Goal: Information Seeking & Learning: Learn about a topic

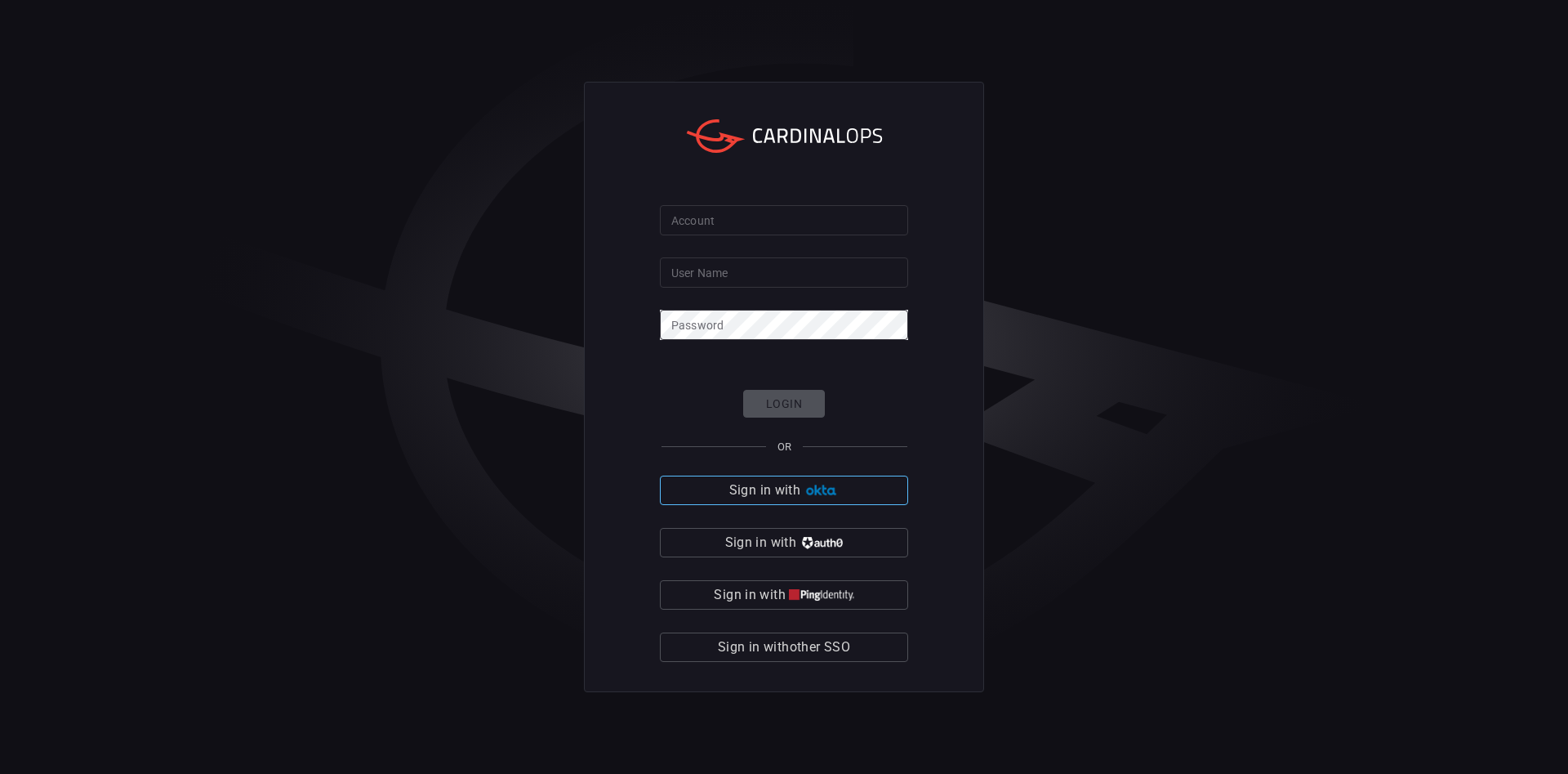
click at [827, 490] on img "button" at bounding box center [821, 491] width 35 height 12
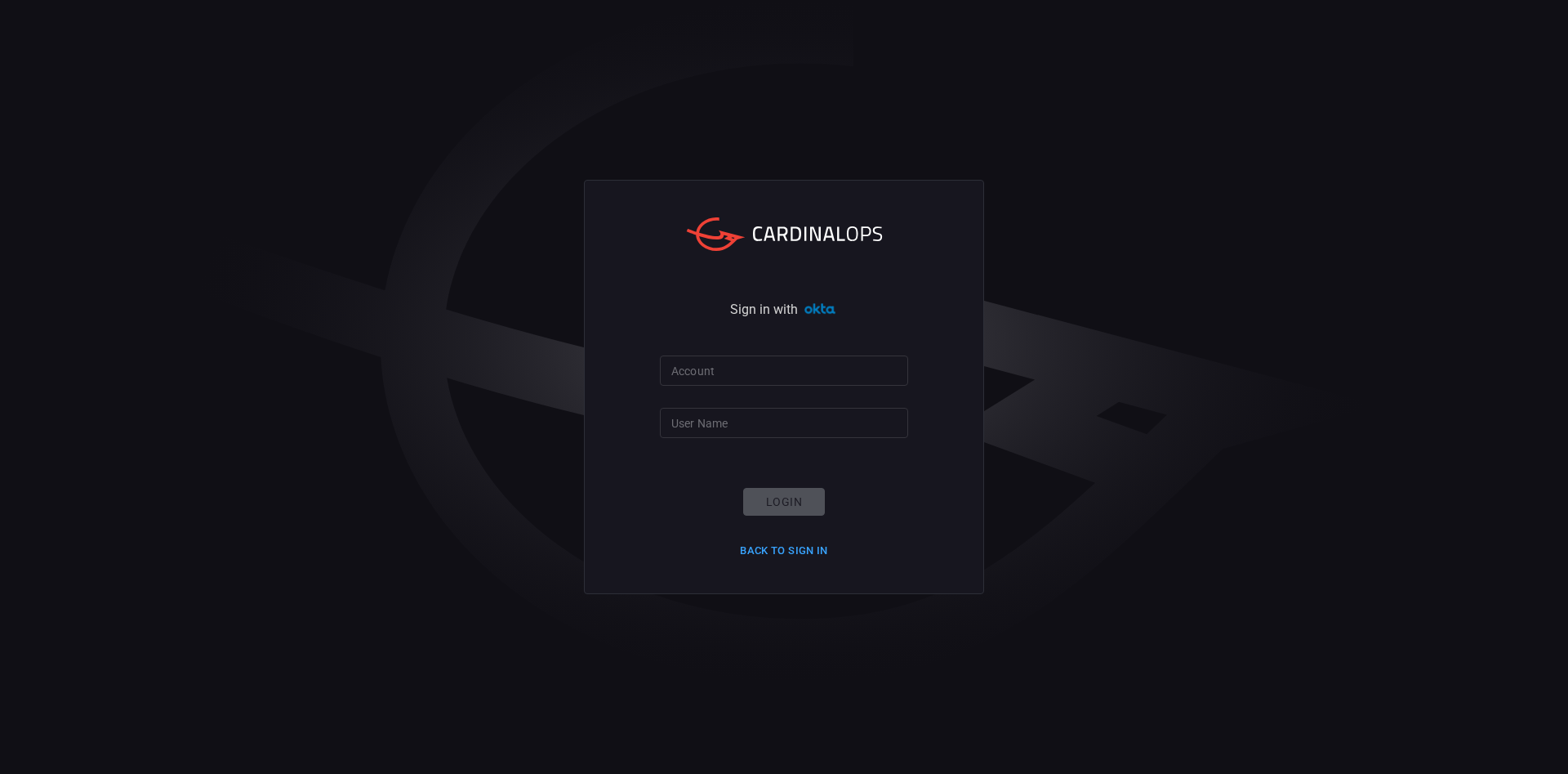
click at [784, 365] on input "Account" at bounding box center [784, 370] width 248 height 30
click at [750, 370] on input "Account" at bounding box center [784, 370] width 248 height 30
click at [776, 555] on button "Back to Sign in" at bounding box center [784, 551] width 108 height 25
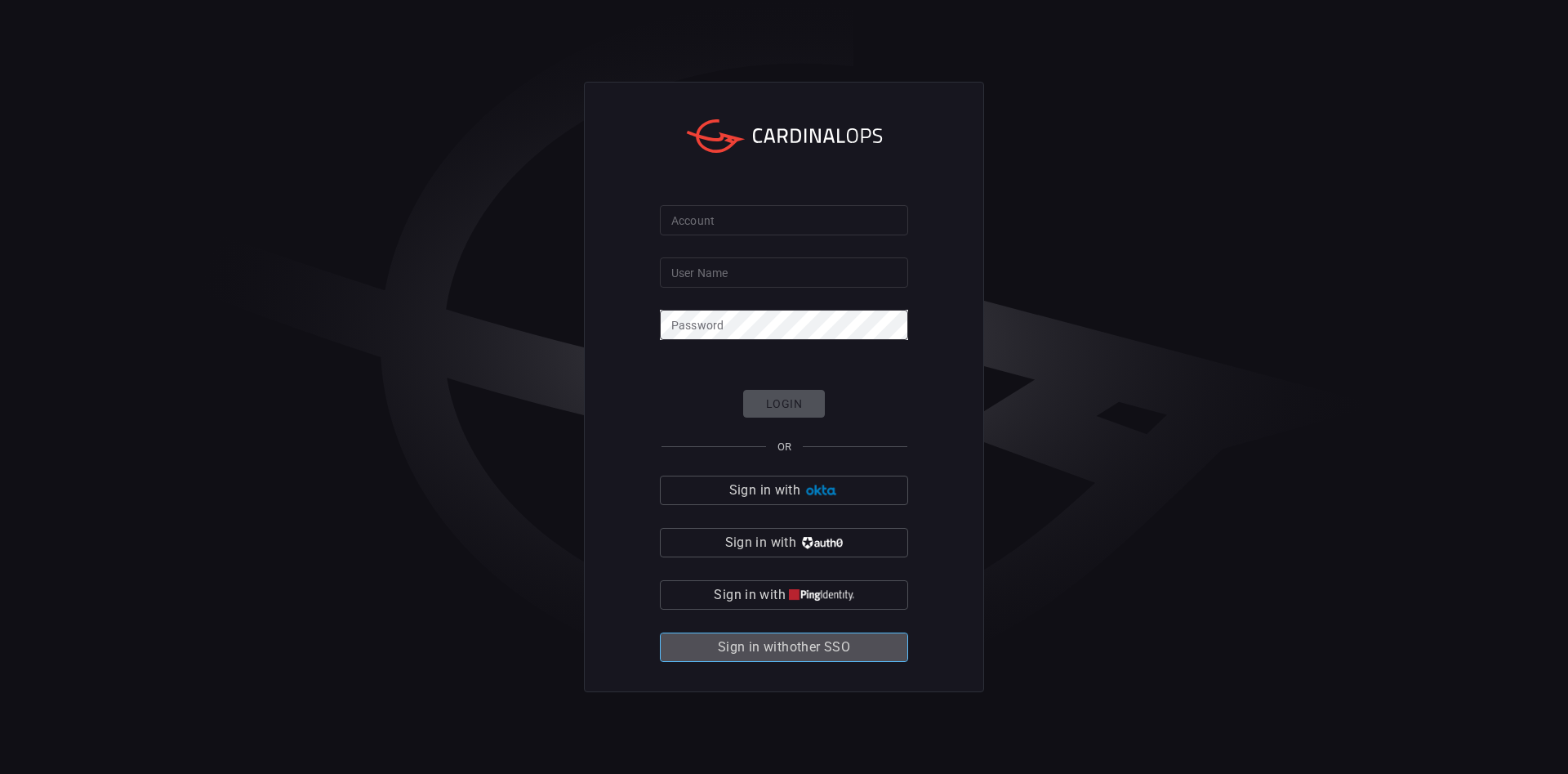
click at [813, 647] on span "Sign in with other SSO" at bounding box center [784, 648] width 132 height 23
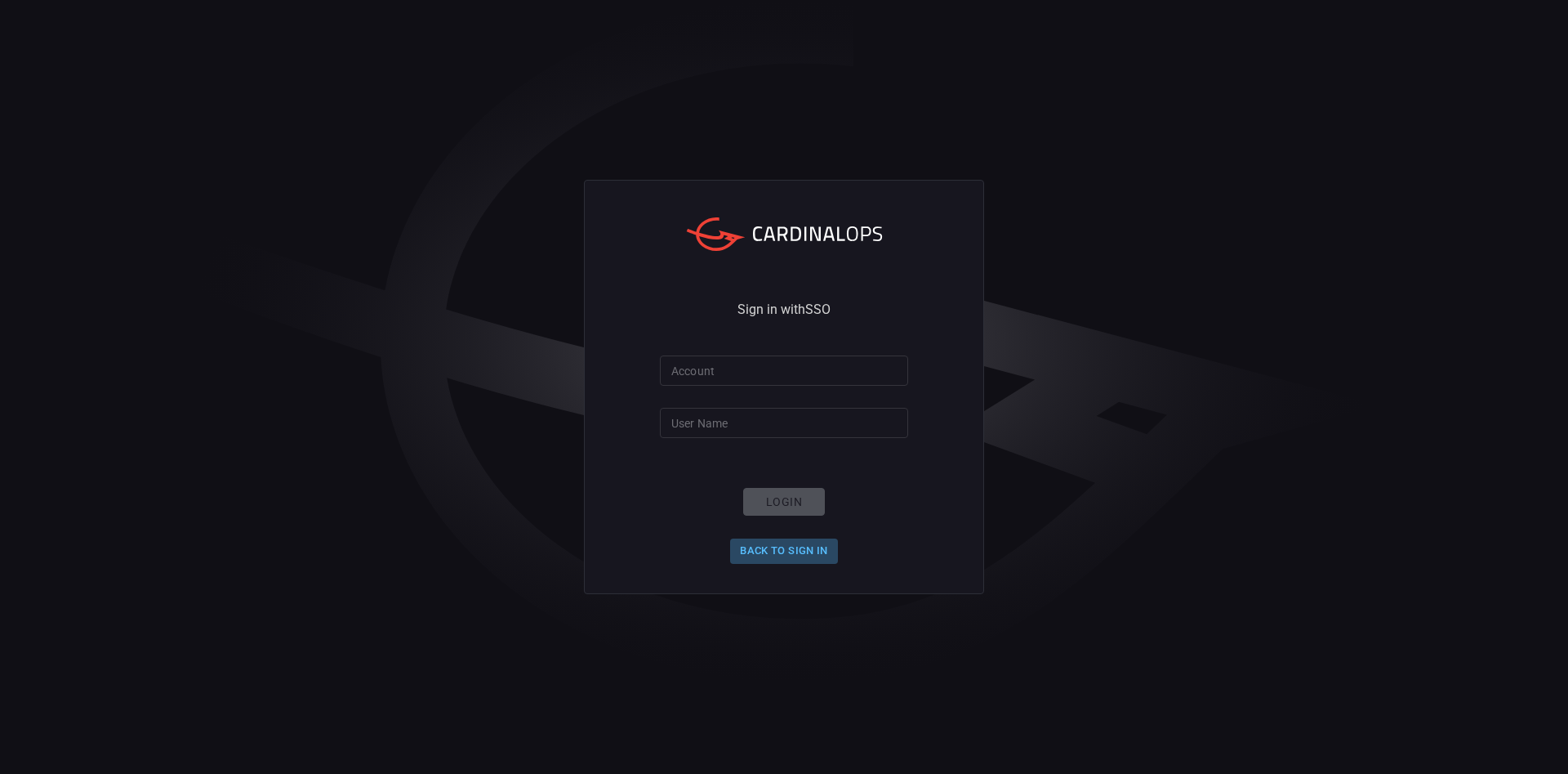
click at [801, 543] on button "Back to Sign in" at bounding box center [784, 551] width 108 height 25
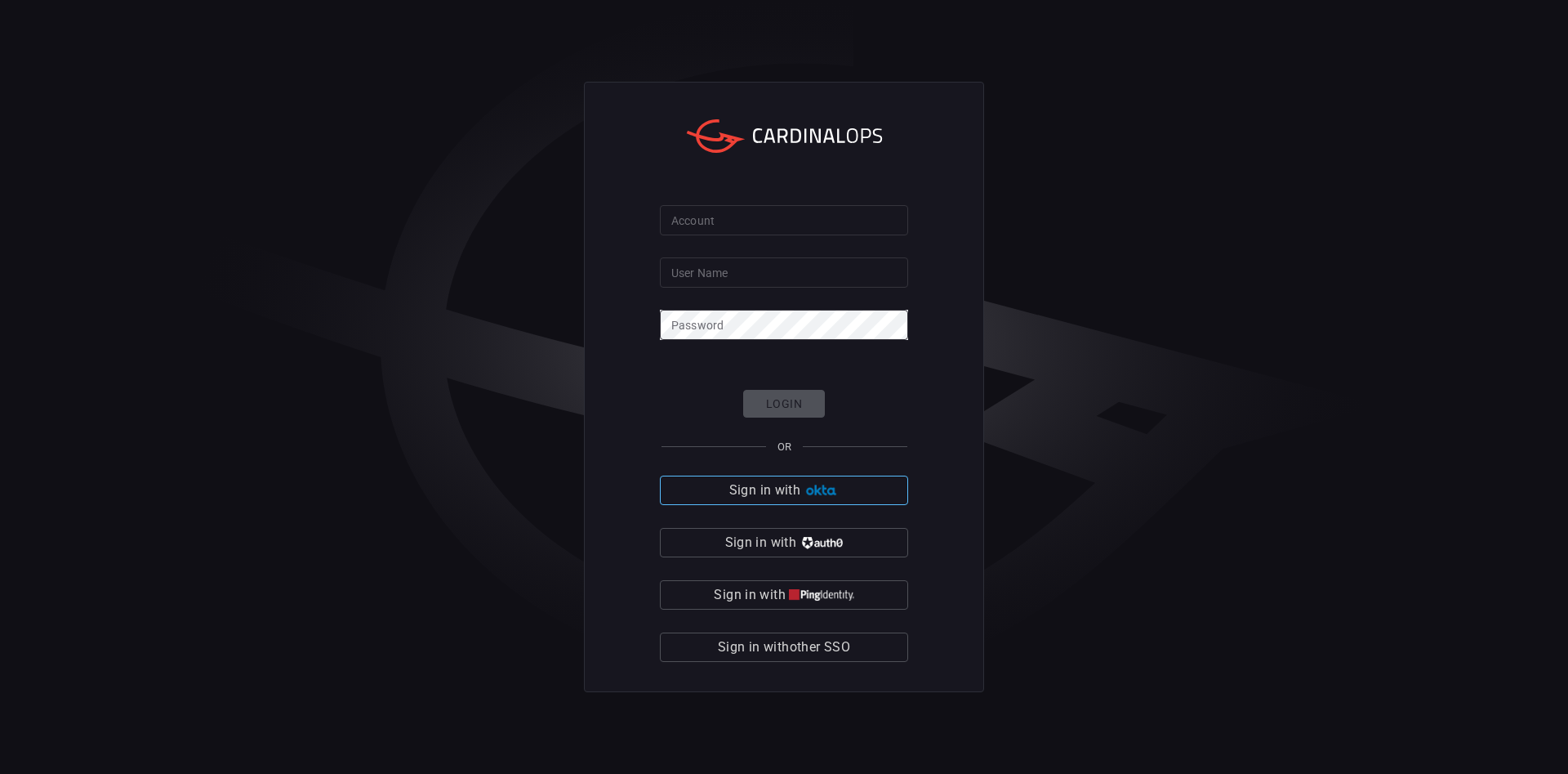
click at [825, 481] on button "Sign in with" at bounding box center [784, 490] width 248 height 29
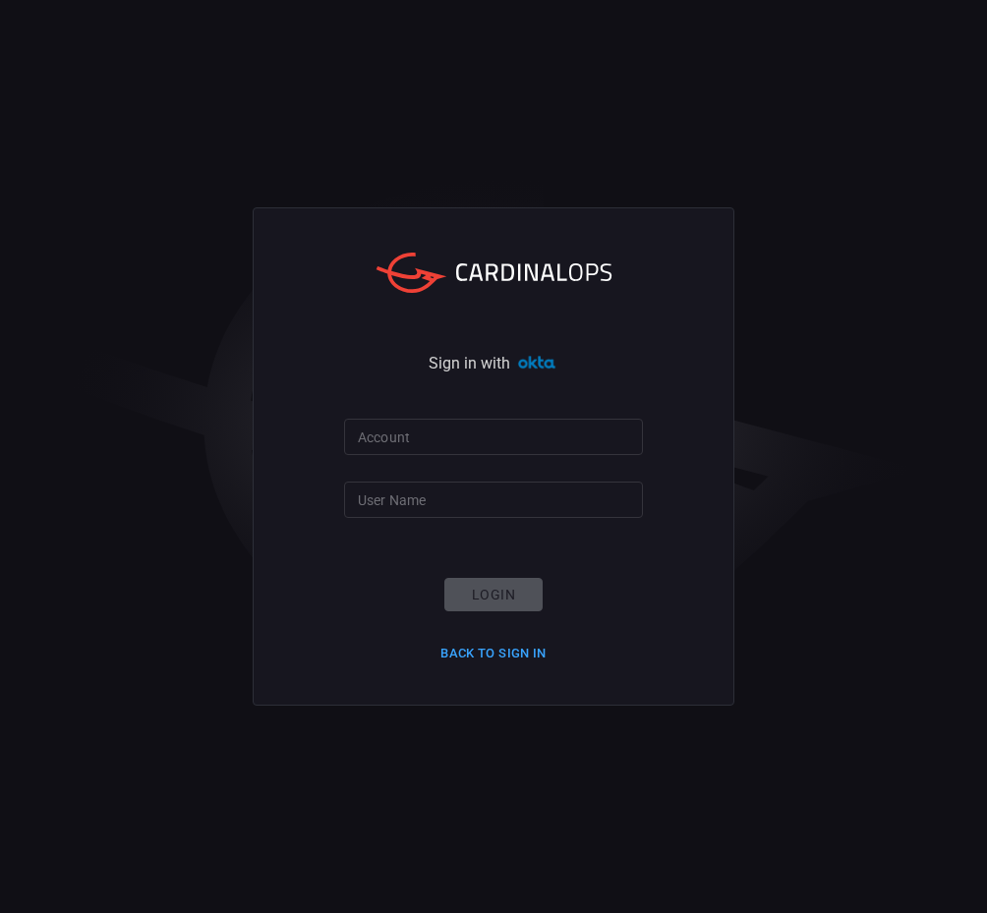
click at [433, 422] on input "Account" at bounding box center [493, 437] width 299 height 36
click at [392, 502] on input "User Name" at bounding box center [493, 500] width 299 height 36
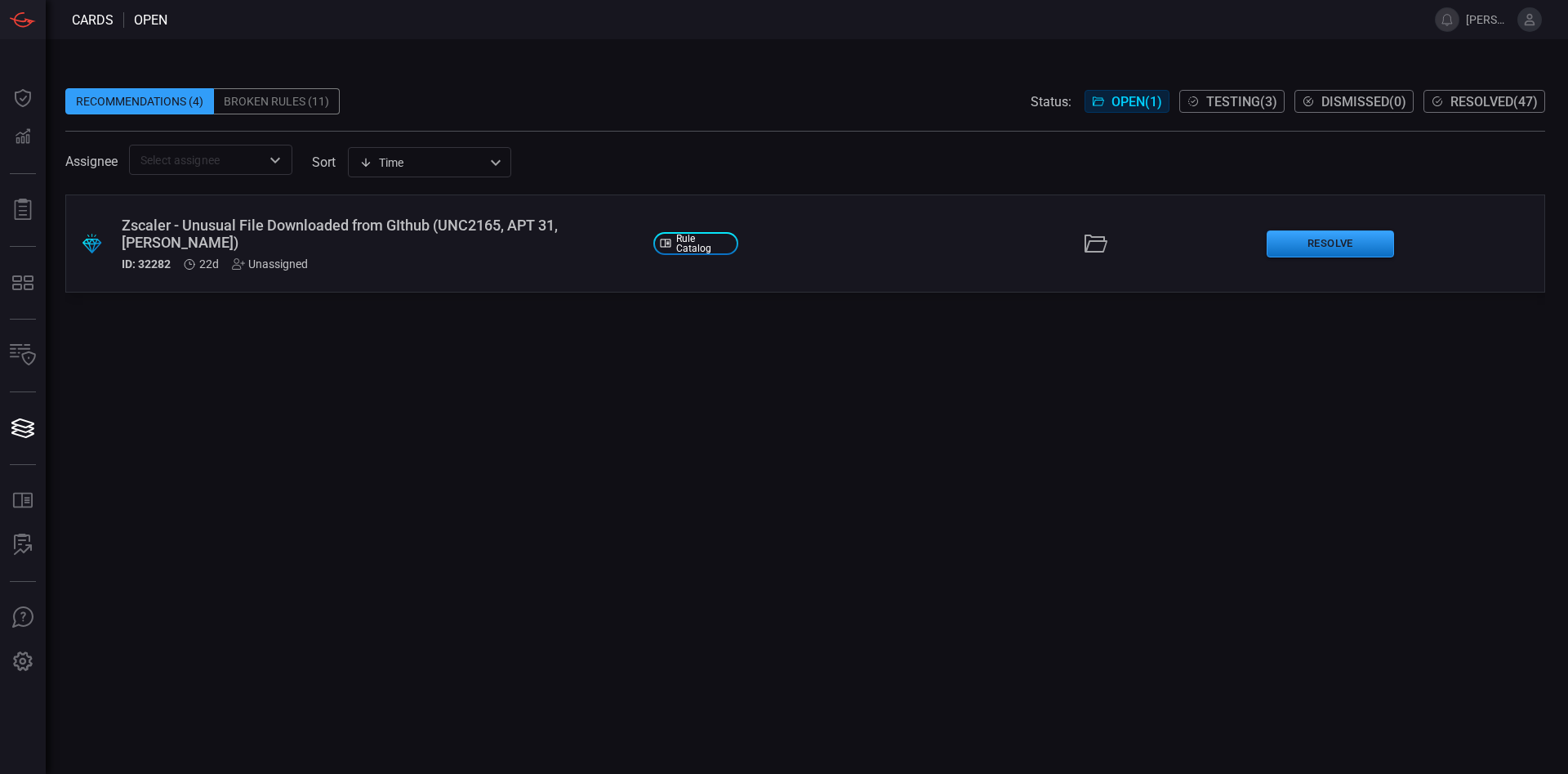
click at [819, 102] on span "Testing ( 3 )" at bounding box center [1241, 101] width 71 height 16
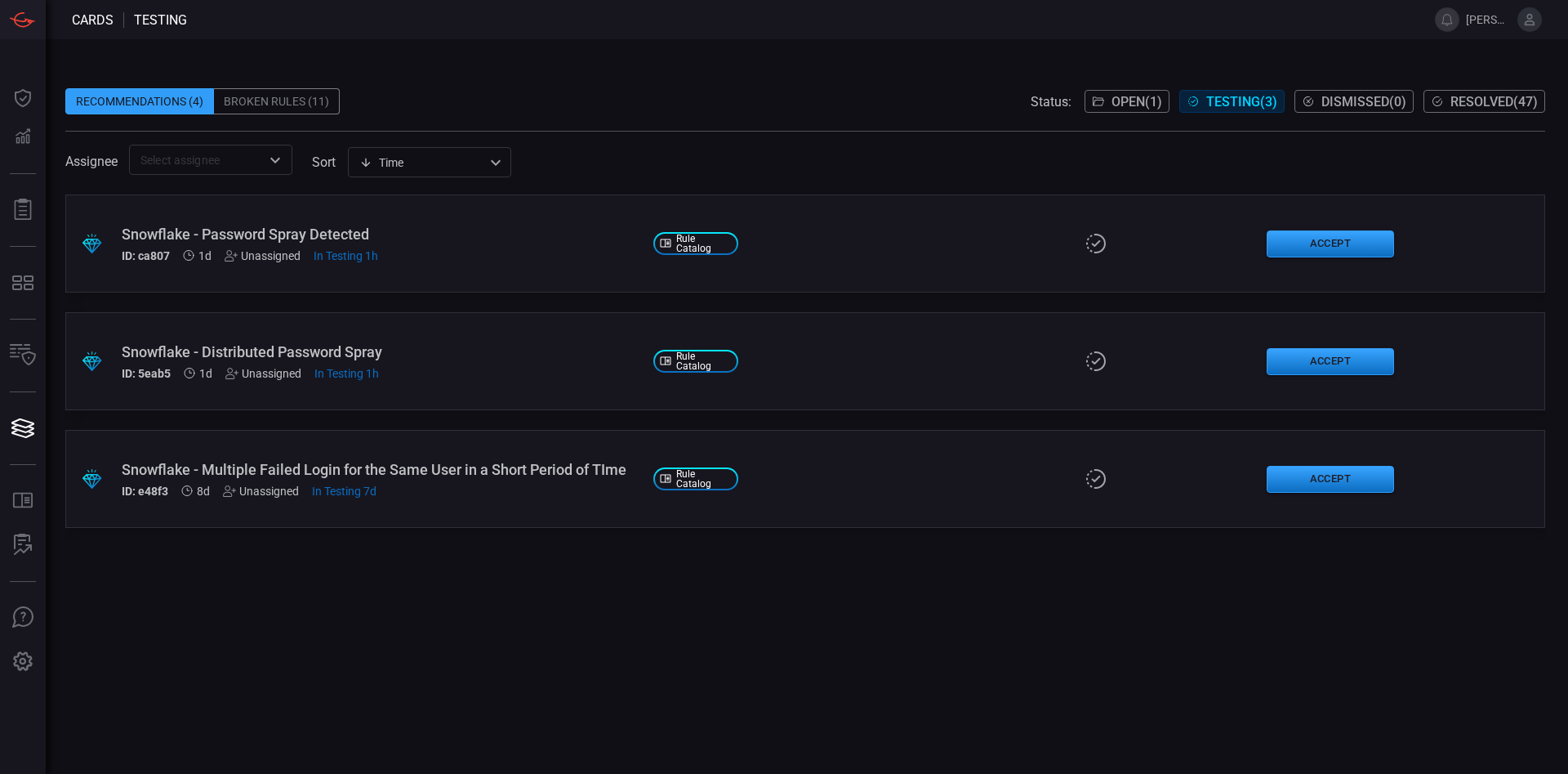
click at [556, 479] on div "Snowflake - Multiple Failed Login for the Same User in a Short Period of TIme I…" at bounding box center [381, 479] width 519 height 37
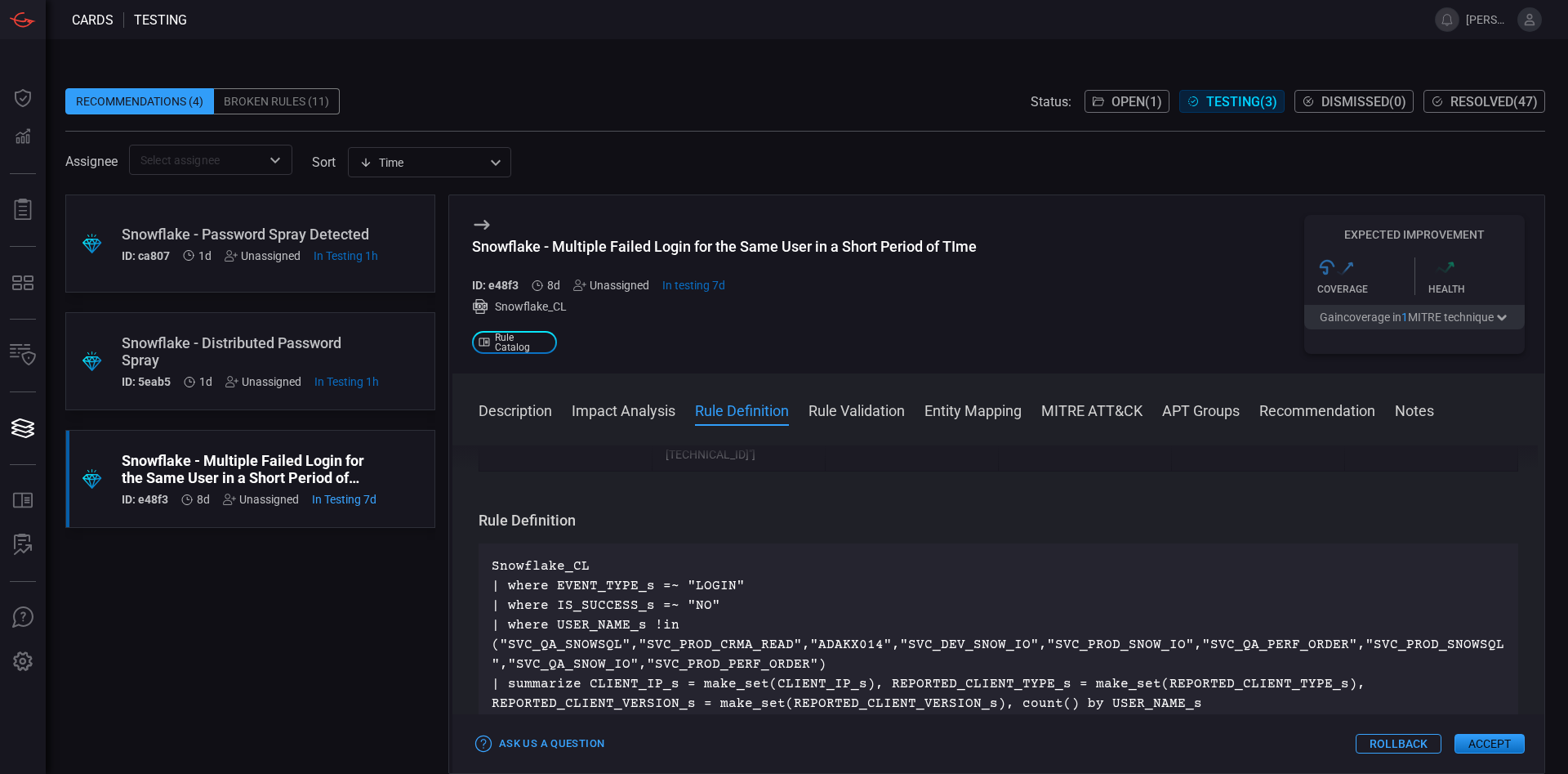
scroll to position [838, 0]
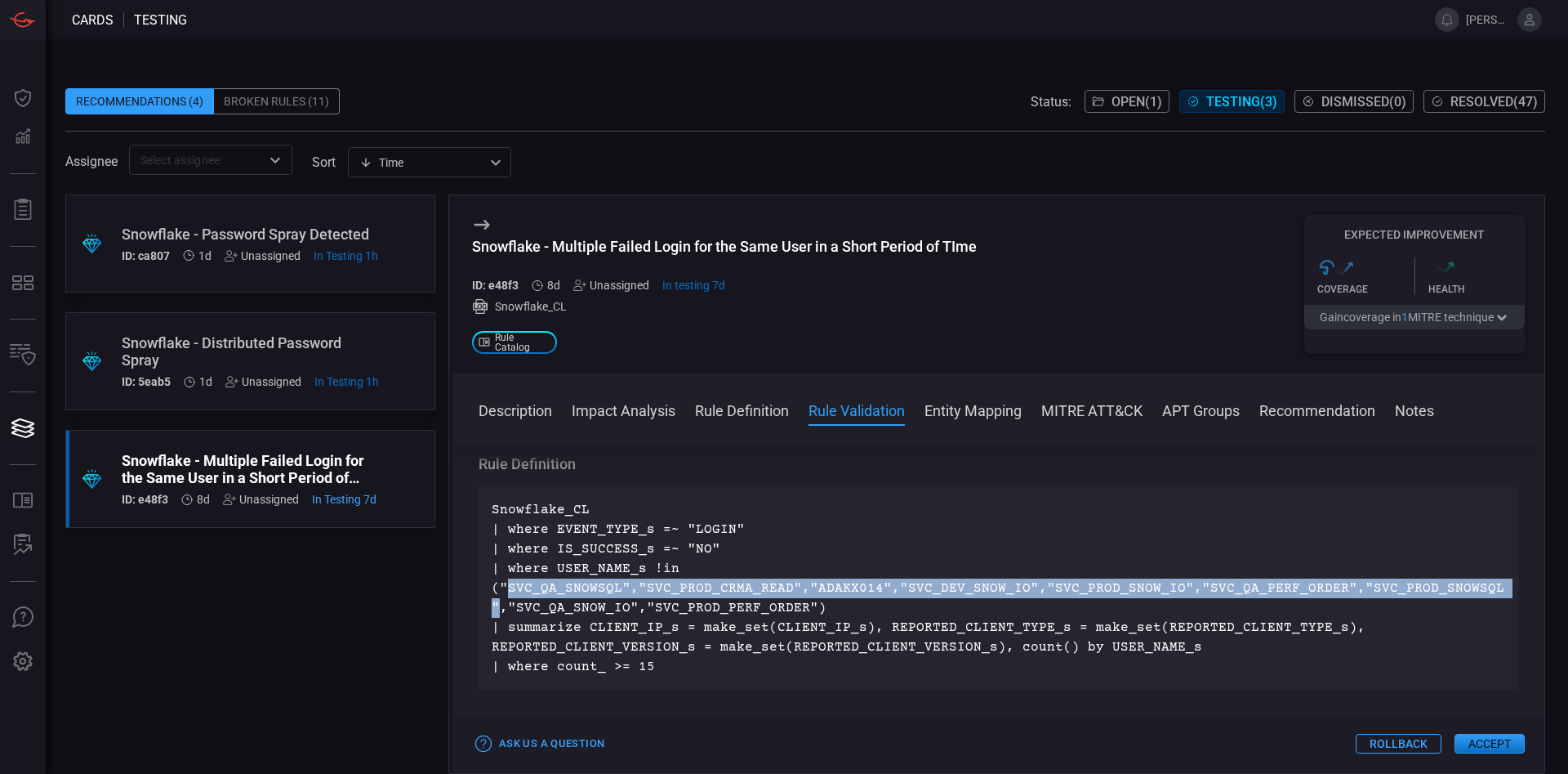
drag, startPoint x: 508, startPoint y: 528, endPoint x: 1474, endPoint y: 530, distance: 966.0
click at [819, 530] on p "Snowflake_CL | where EVENT_TYPE_s =~ "LOGIN" | where IS_SUCCESS_s =~ "NO" | whe…" at bounding box center [999, 588] width 1014 height 176
click at [643, 531] on p "Snowflake_CL | where EVENT_TYPE_s =~ "LOGIN" | where IS_SUCCESS_s =~ "NO" | whe…" at bounding box center [999, 588] width 1014 height 176
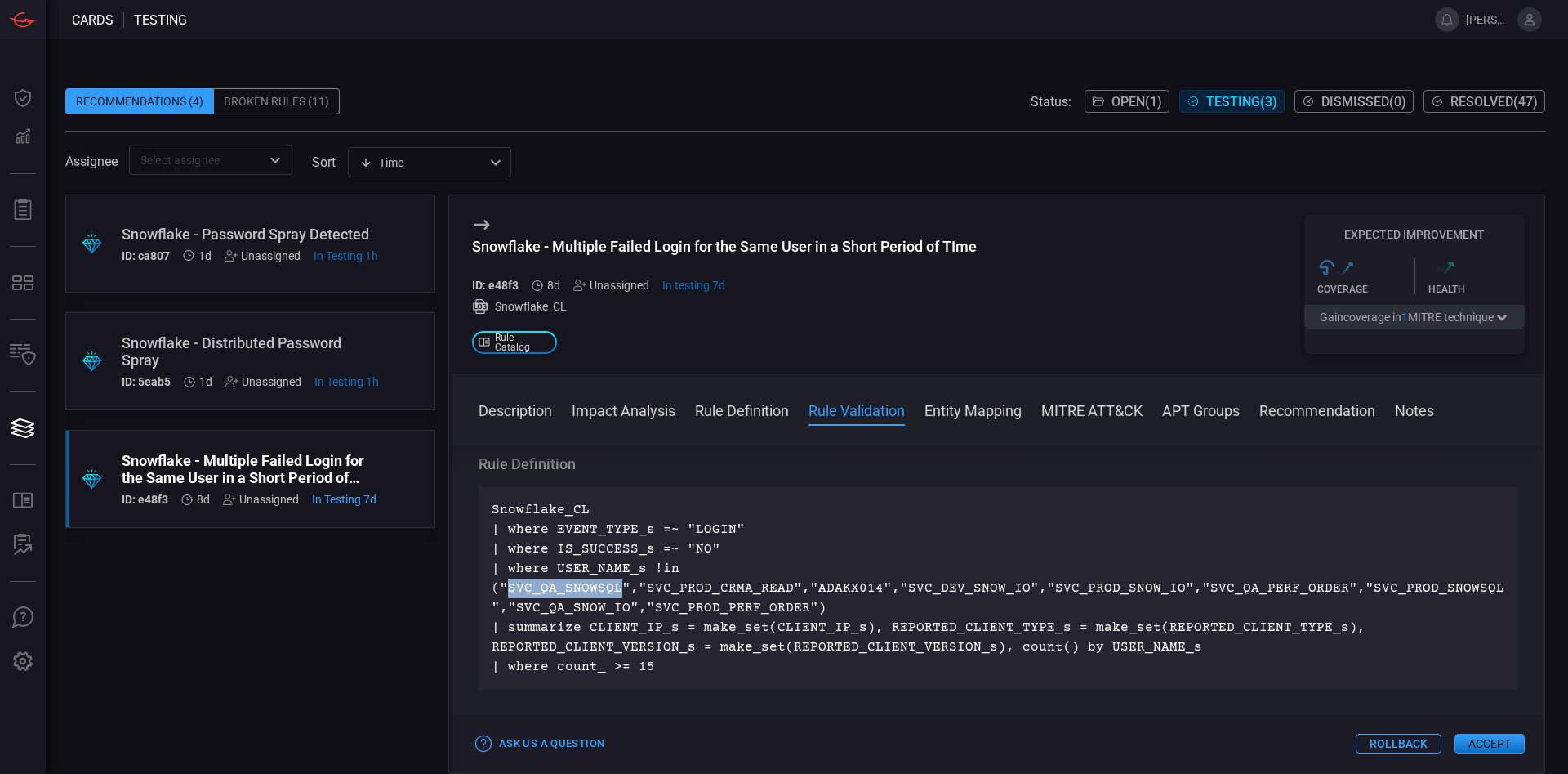
drag, startPoint x: 506, startPoint y: 529, endPoint x: 617, endPoint y: 530, distance: 111.0
click at [617, 530] on p "Snowflake_CL | where EVENT_TYPE_s =~ "LOGIN" | where IS_SUCCESS_s =~ "NO" | whe…" at bounding box center [999, 588] width 1014 height 176
drag, startPoint x: 807, startPoint y: 528, endPoint x: 866, endPoint y: 530, distance: 59.0
click at [819, 530] on p "Snowflake_CL | where EVENT_TYPE_s =~ "LOGIN" | where IS_SUCCESS_s =~ "NO" | whe…" at bounding box center [999, 588] width 1014 height 176
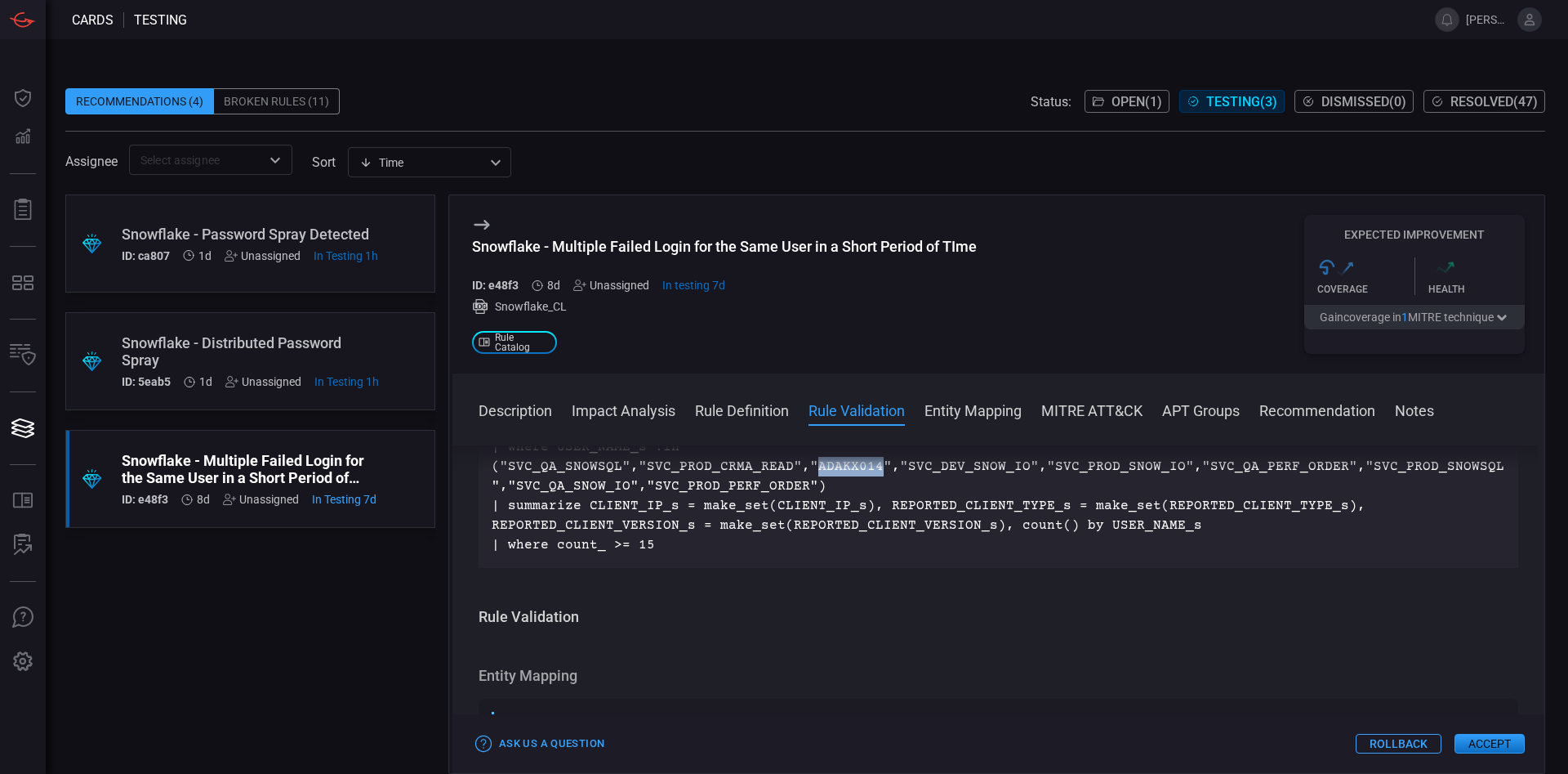
scroll to position [931, 0]
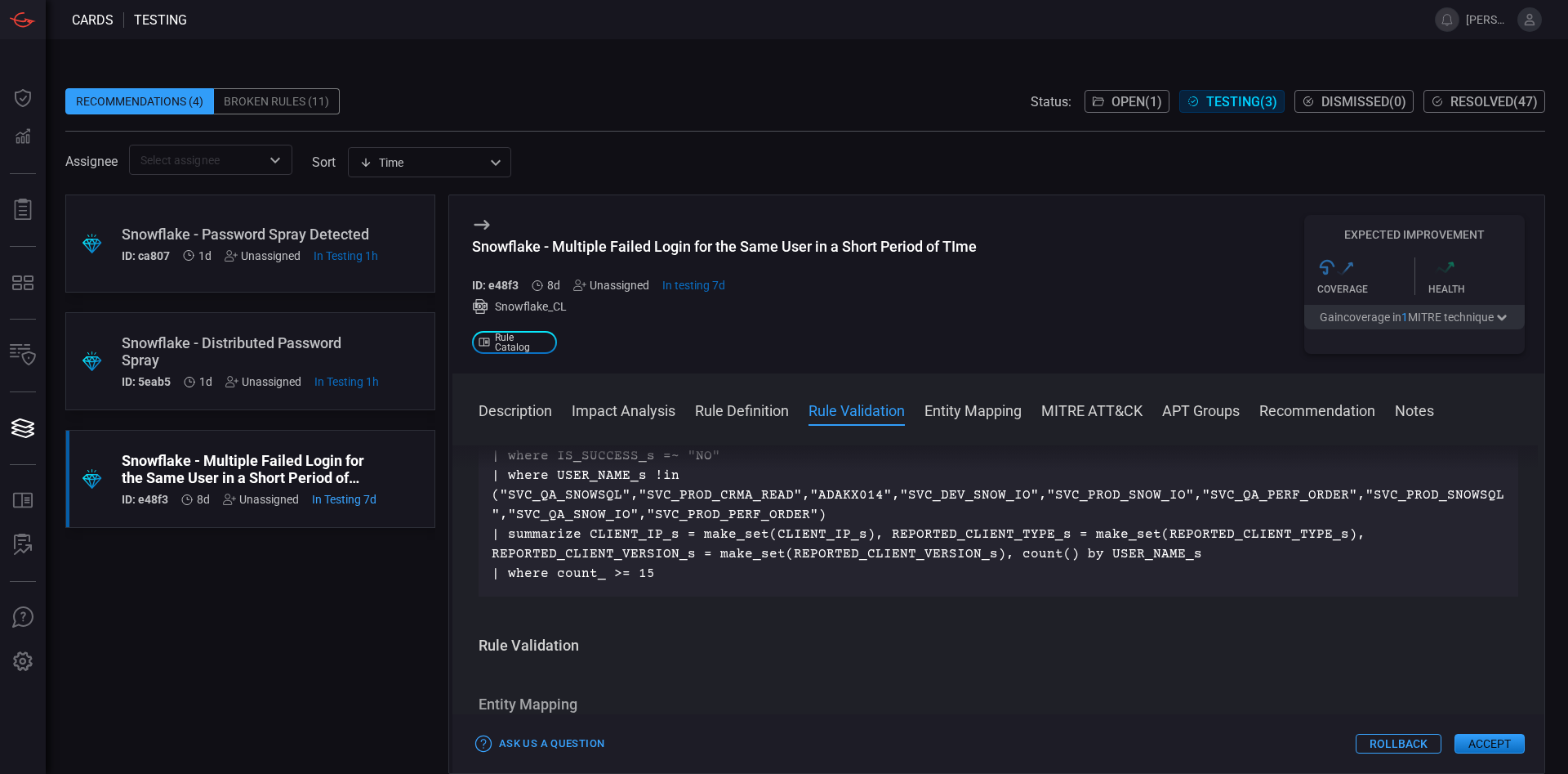
click at [745, 505] on p "Snowflake_CL | where EVENT_TYPE_s =~ "LOGIN" | where IS_SUCCESS_s =~ "NO" | whe…" at bounding box center [999, 495] width 1014 height 176
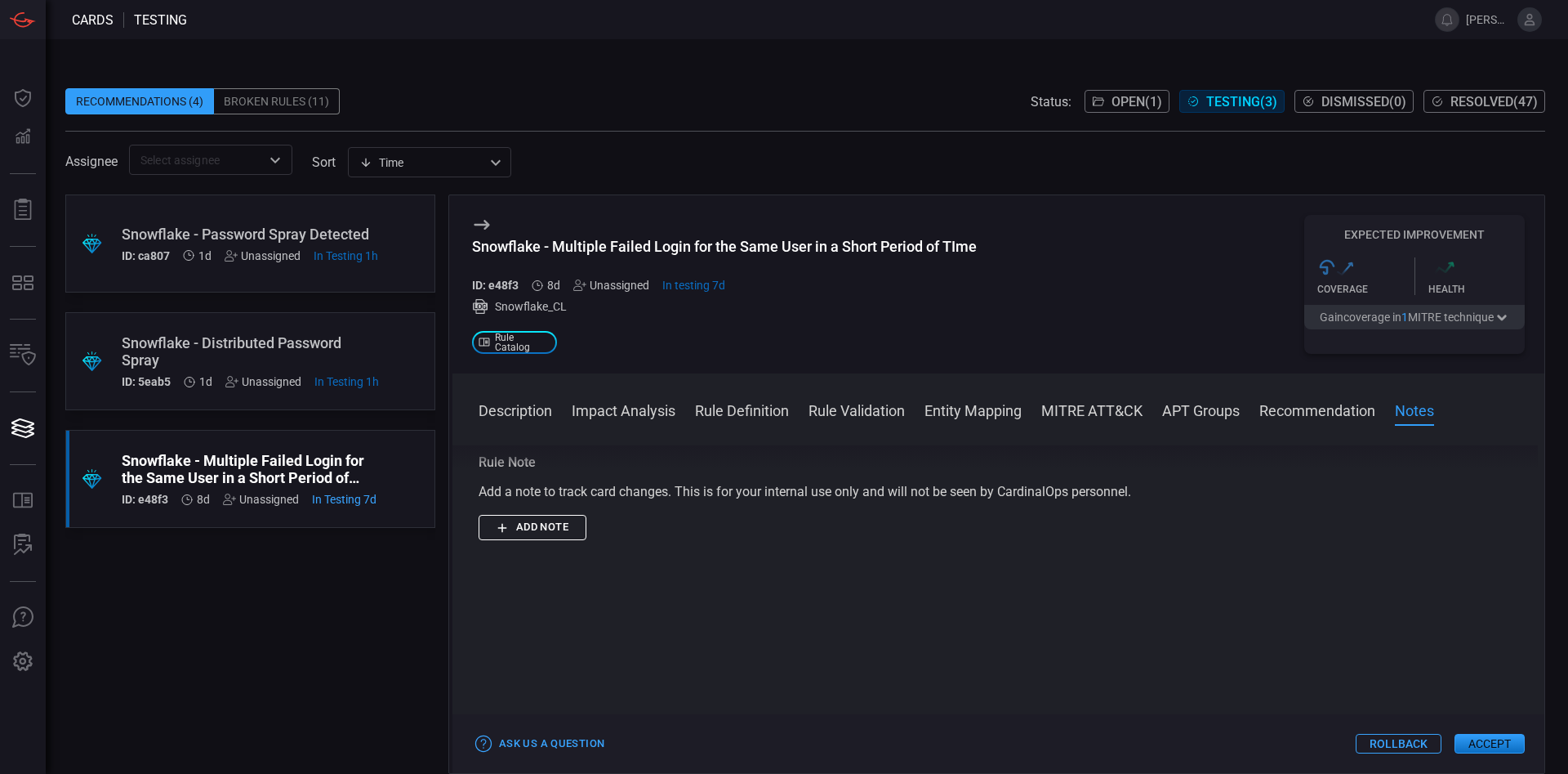
scroll to position [2059, 0]
drag, startPoint x: 472, startPoint y: 244, endPoint x: 539, endPoint y: 246, distance: 67.0
click at [539, 246] on div "Snowflake - Multiple Failed Login for the Same User in a Short Period of TIme" at bounding box center [724, 246] width 504 height 17
drag, startPoint x: 370, startPoint y: 601, endPoint x: 705, endPoint y: 438, distance: 372.6
click at [369, 599] on div ".suggested_cards_icon{fill:url(#suggested_cards_icon);} Snowflake - Password Sp…" at bounding box center [250, 484] width 370 height 579
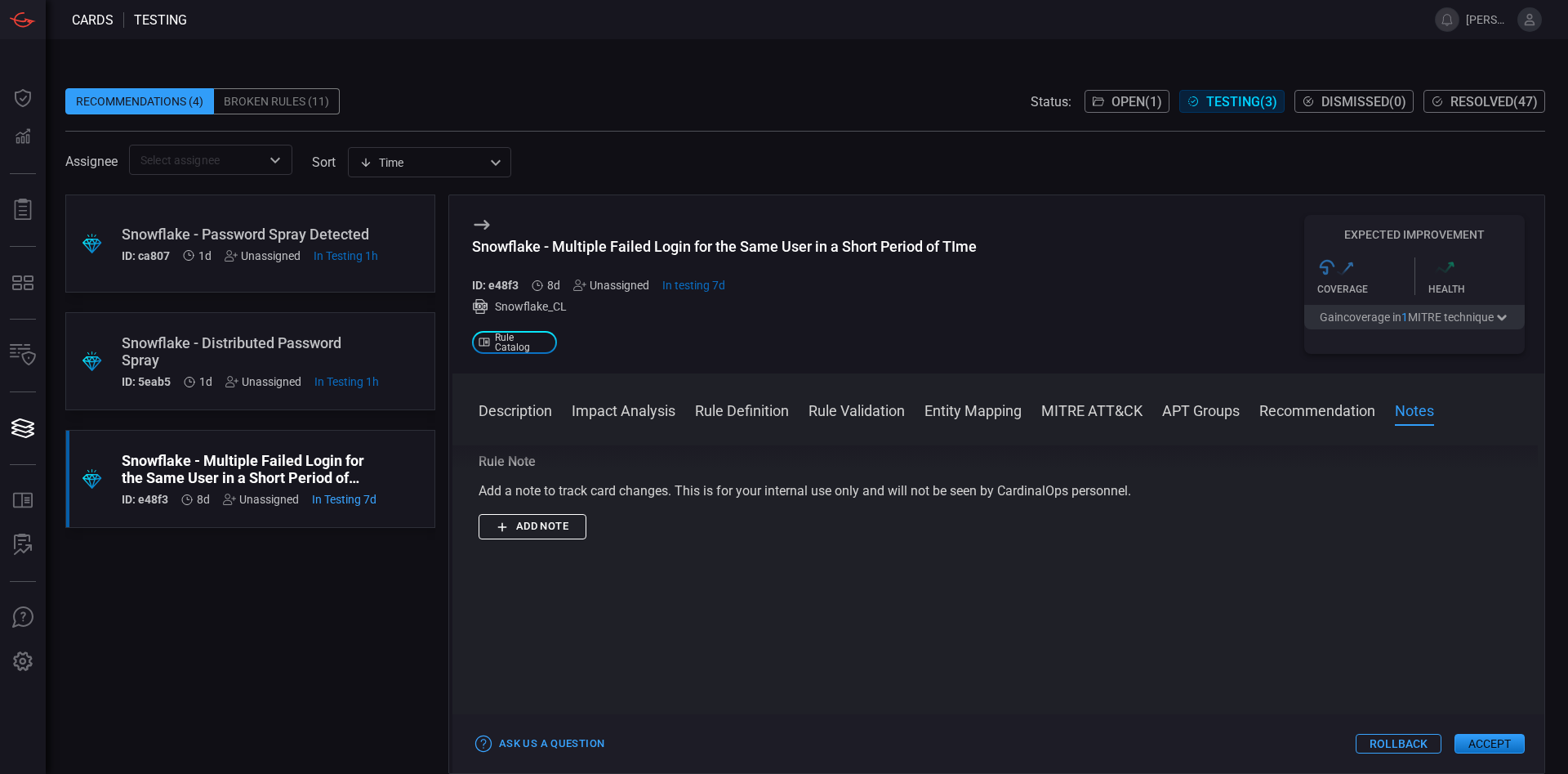
click at [819, 91] on button "Open ( 1 )" at bounding box center [1127, 101] width 85 height 23
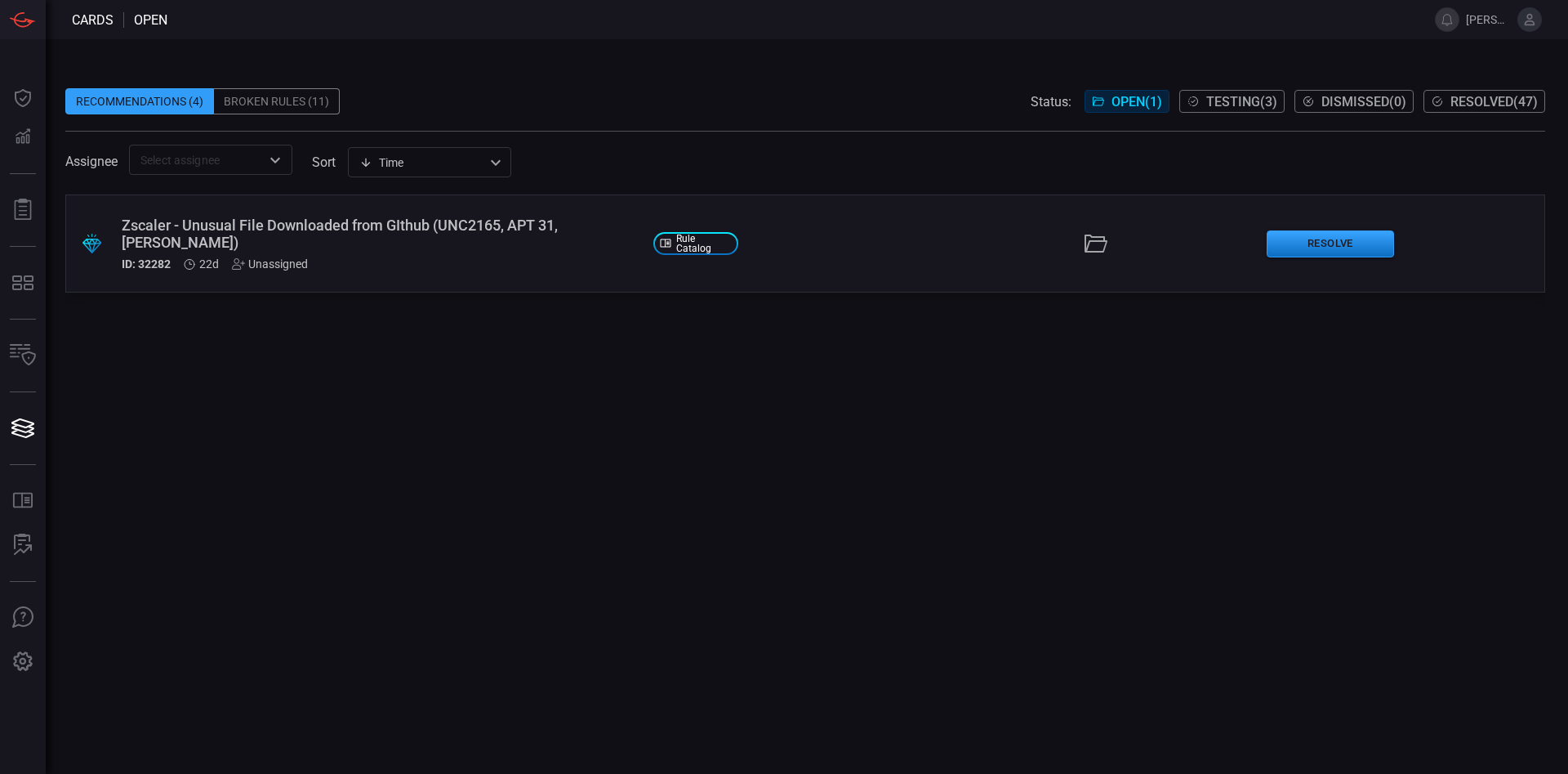
click at [422, 239] on div "Zscaler - Unusual File Downloaded from GIthub (UNC2165, APT 31, [PERSON_NAME])" at bounding box center [381, 233] width 519 height 34
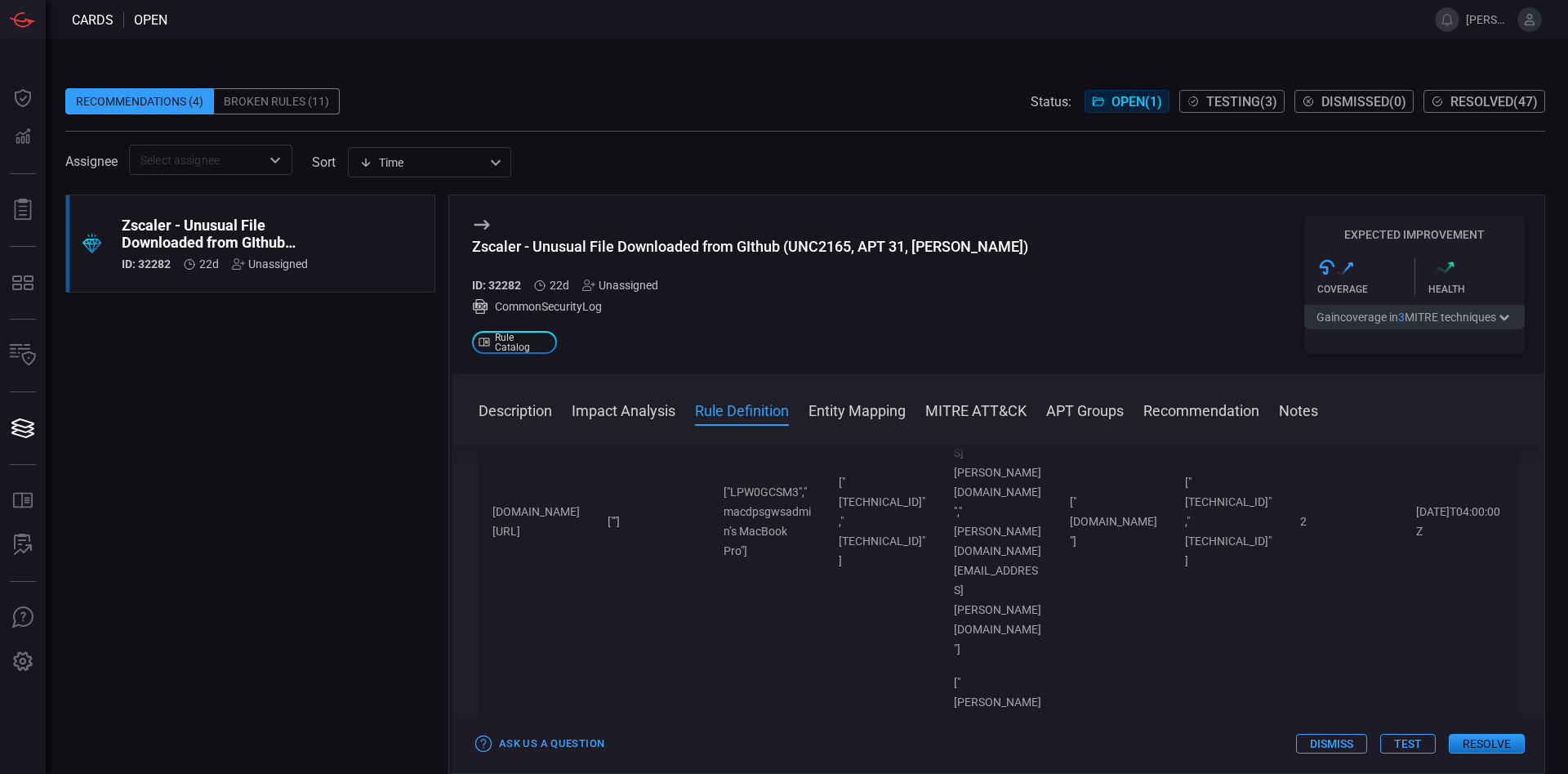
scroll to position [14017, 0]
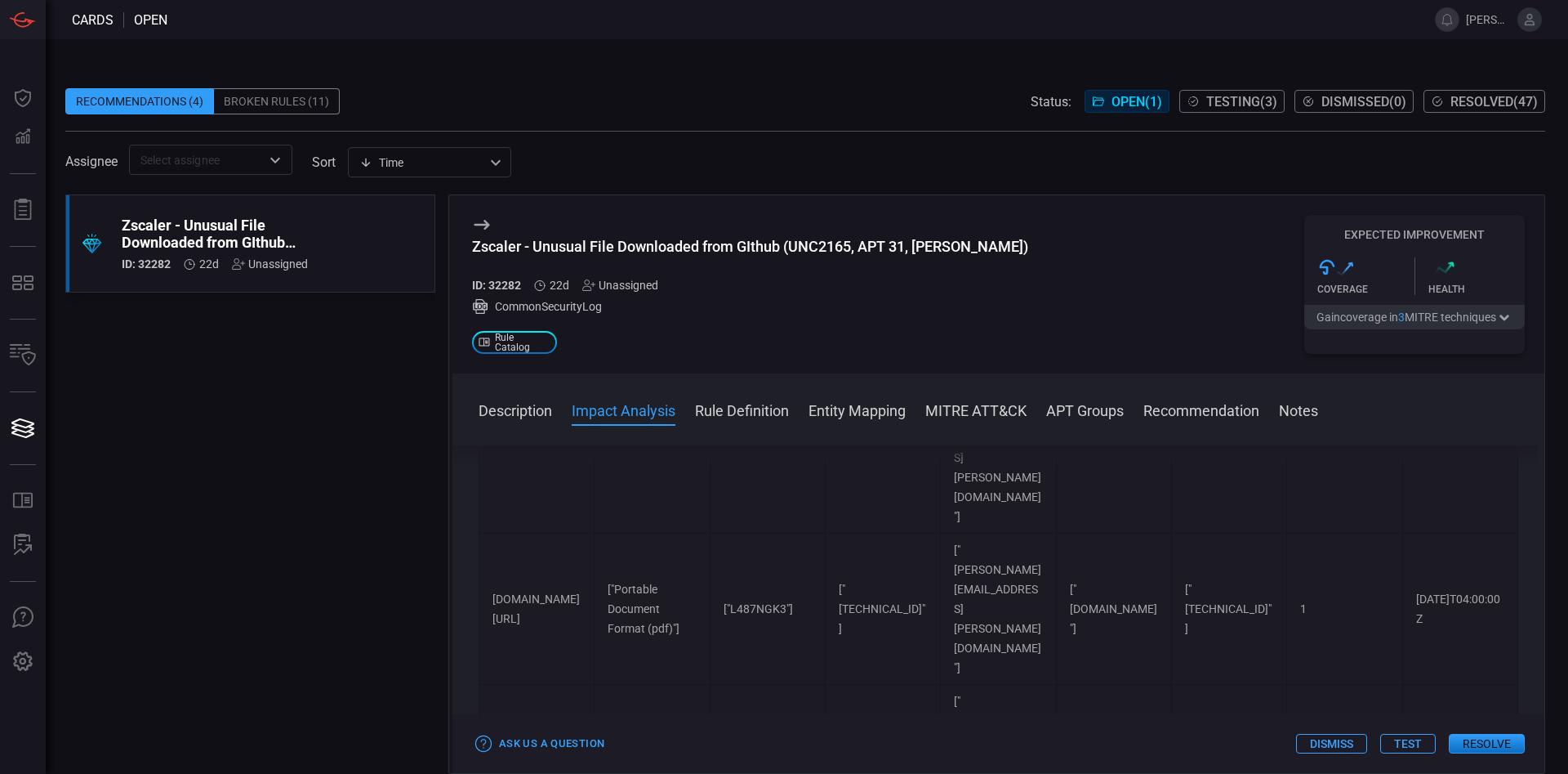
scroll to position [13737, 0]
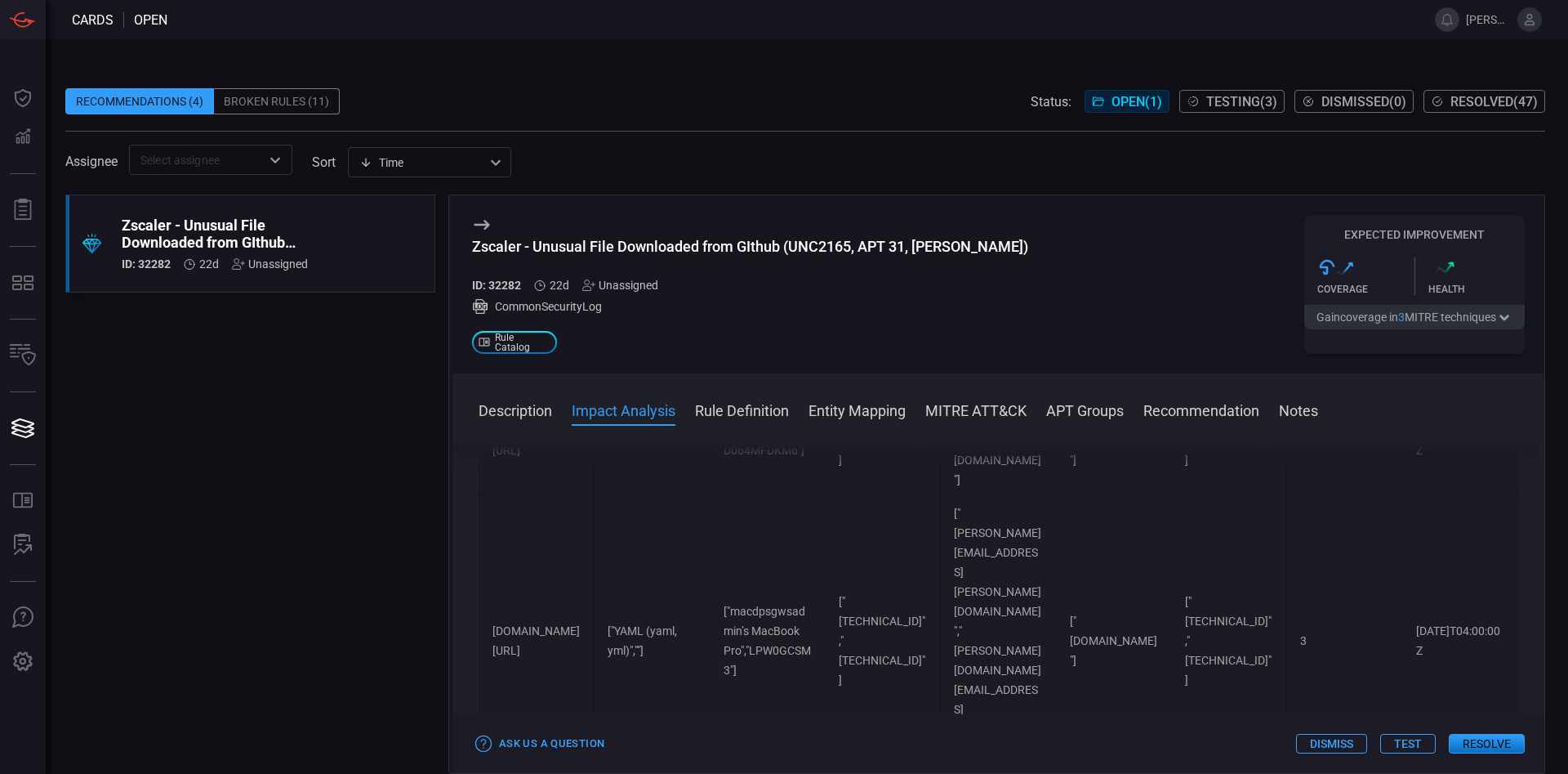
scroll to position [13458, 0]
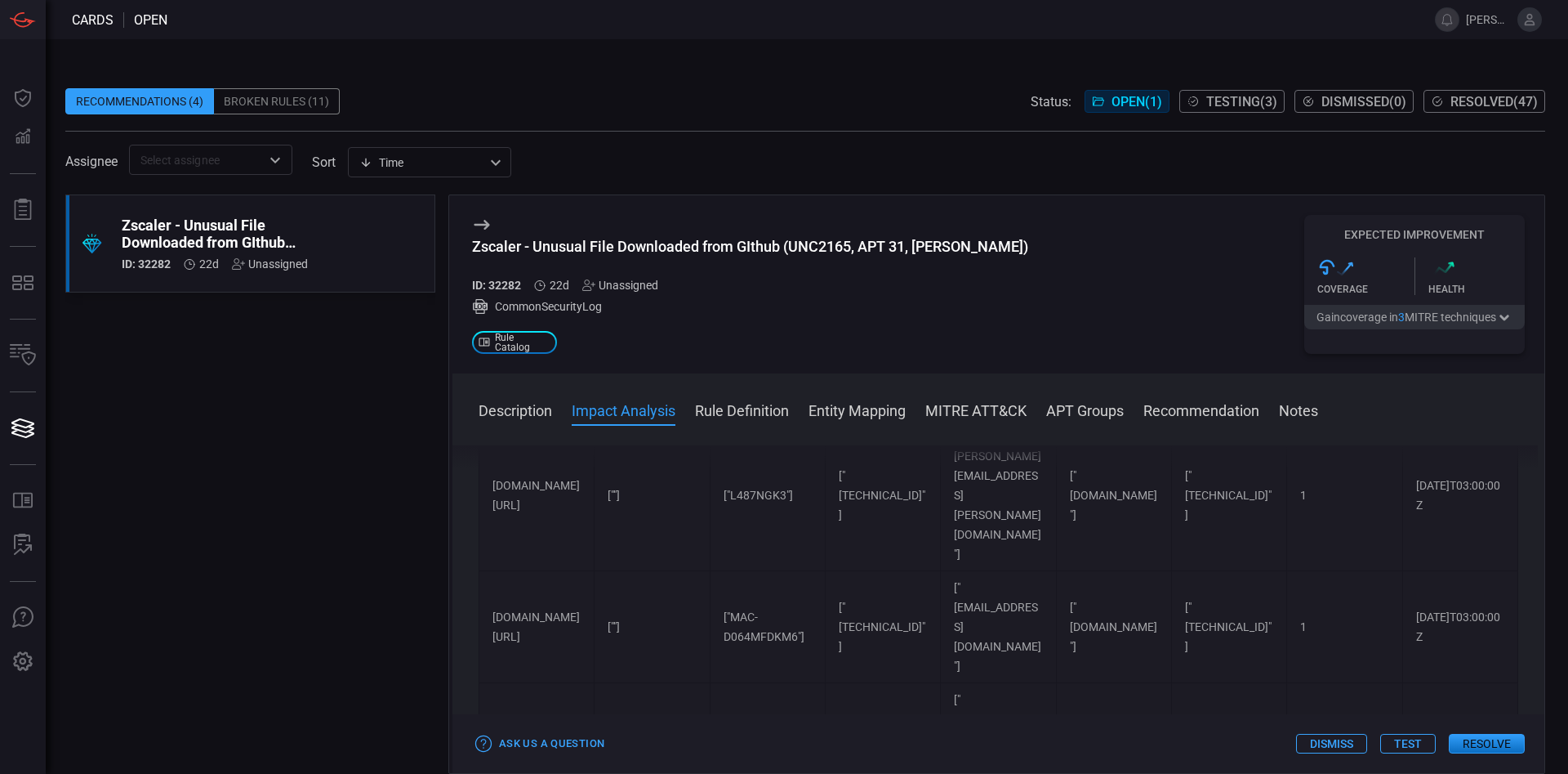
scroll to position [13644, 0]
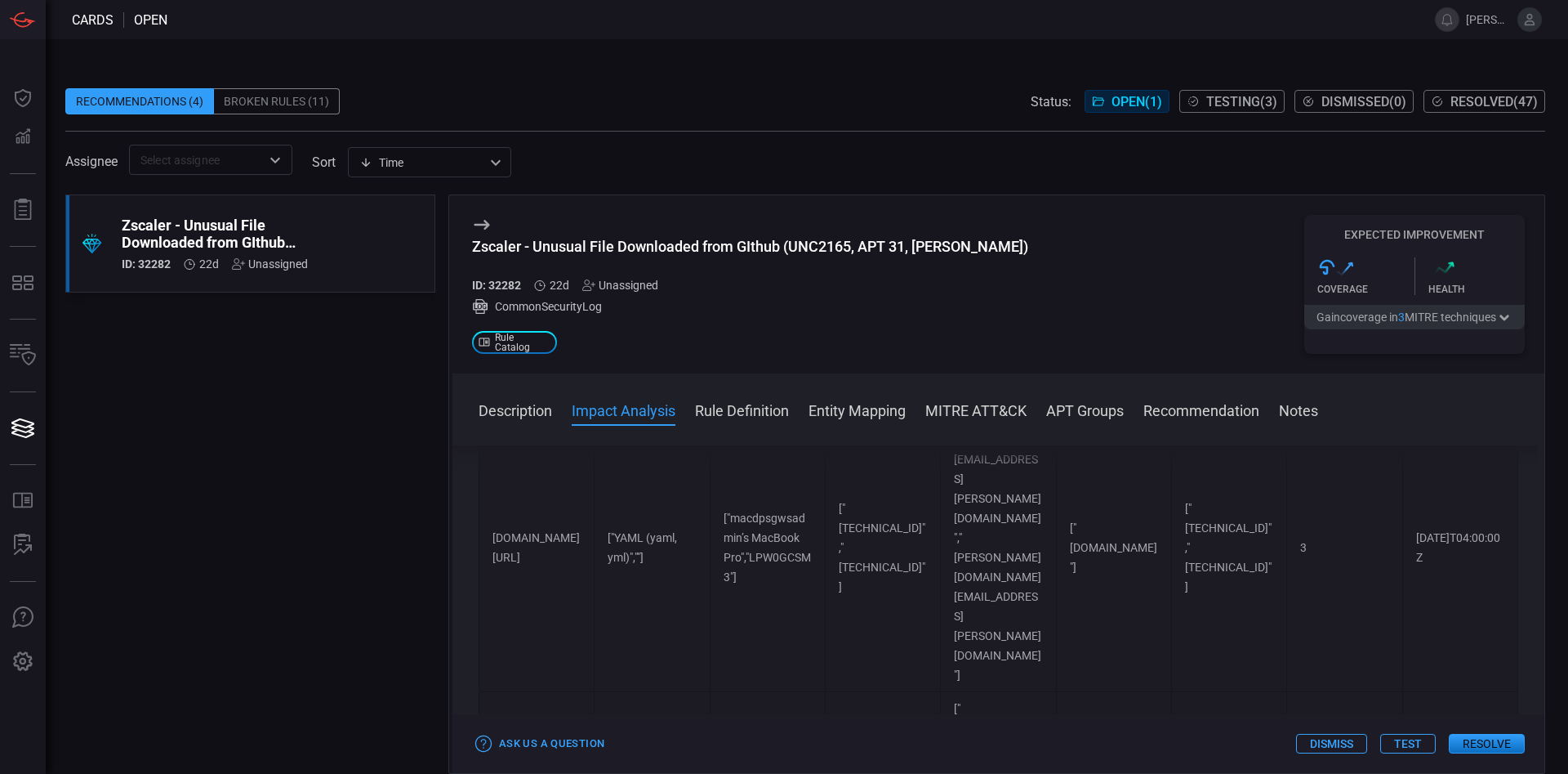
drag, startPoint x: 547, startPoint y: 541, endPoint x: 536, endPoint y: 536, distance: 12.1
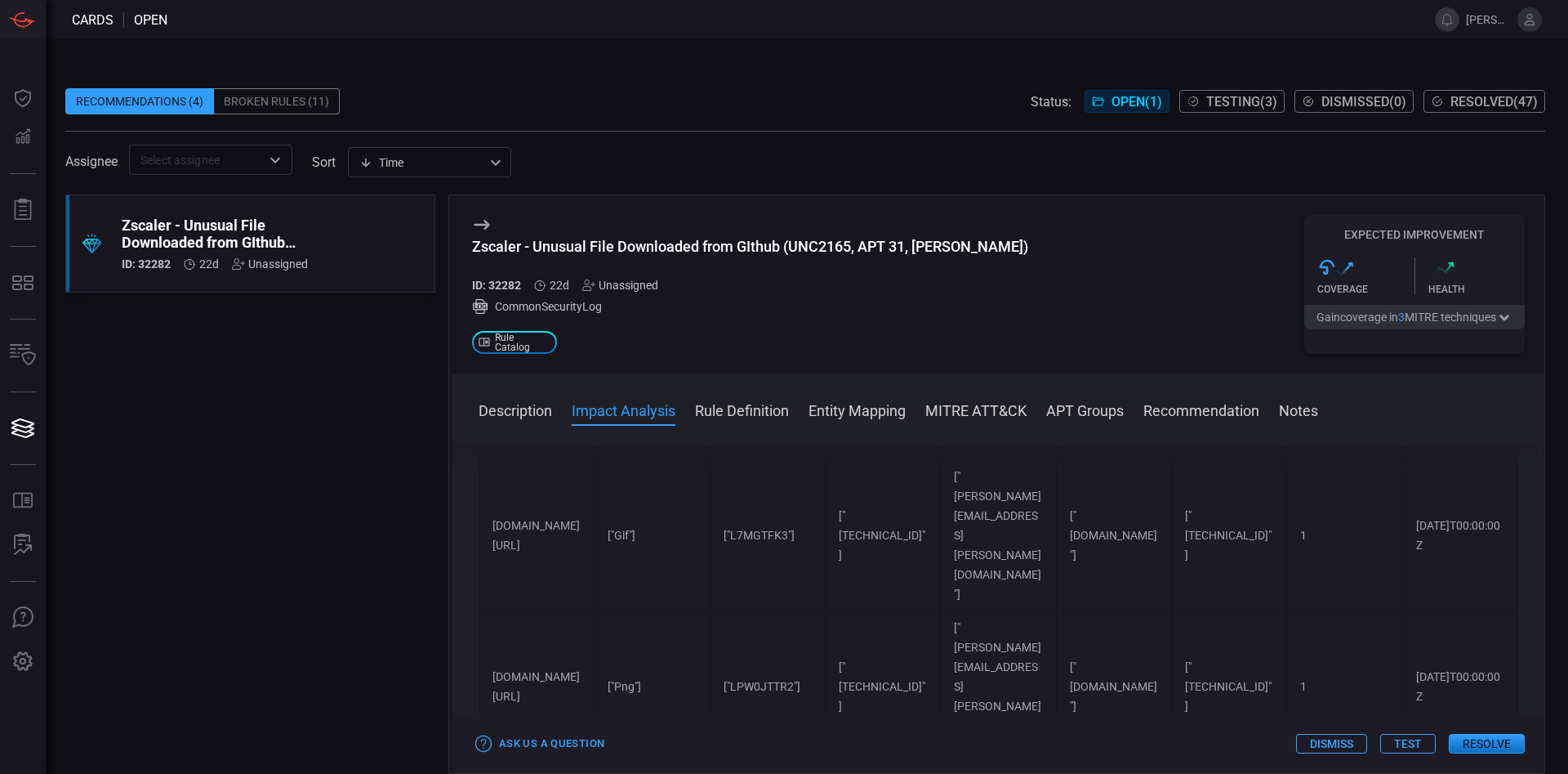
scroll to position [11595, 0]
